Goal: Transaction & Acquisition: Purchase product/service

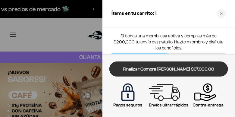
click at [186, 75] on link "Finalizar Compra [PERSON_NAME] $97.900,00" at bounding box center [169, 69] width 119 height 15
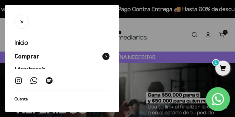
click at [106, 58] on span at bounding box center [106, 56] width 7 height 7
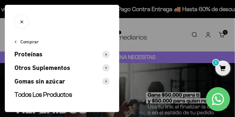
drag, startPoint x: 106, startPoint y: 58, endPoint x: 98, endPoint y: 54, distance: 8.5
click at [98, 54] on button "Proteínas" at bounding box center [61, 54] width 95 height 9
click at [98, 54] on ul "Proteínas Ver Todos Whey Iso Vegan Pancakes Pre-Entreno Shaker" at bounding box center [61, 86] width 95 height 94
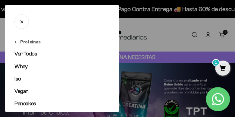
scroll to position [30, 0]
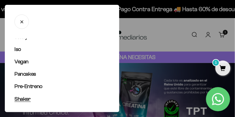
click at [36, 98] on link "Shaker" at bounding box center [61, 99] width 95 height 8
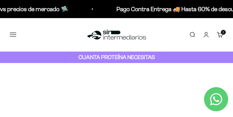
click at [218, 35] on link "Carrito 1 artículo 1" at bounding box center [220, 34] width 7 height 7
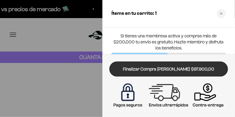
click at [178, 74] on link "Finalizar Compra [PERSON_NAME] $97.900,00" at bounding box center [169, 69] width 119 height 15
